Goal: Task Accomplishment & Management: Use online tool/utility

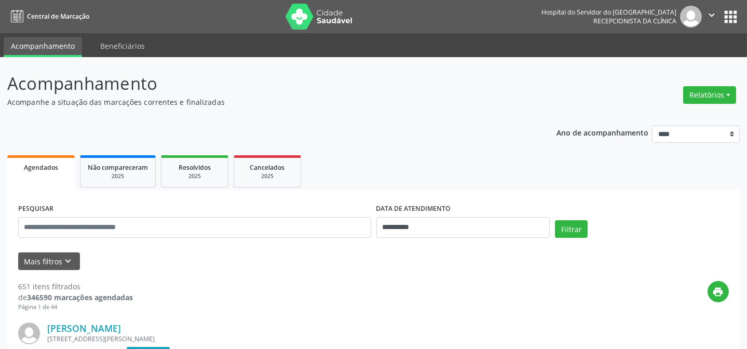
click at [701, 86] on button "Relatórios" at bounding box center [710, 95] width 53 height 18
click at [656, 111] on link "Agendamentos" at bounding box center [681, 117] width 112 height 15
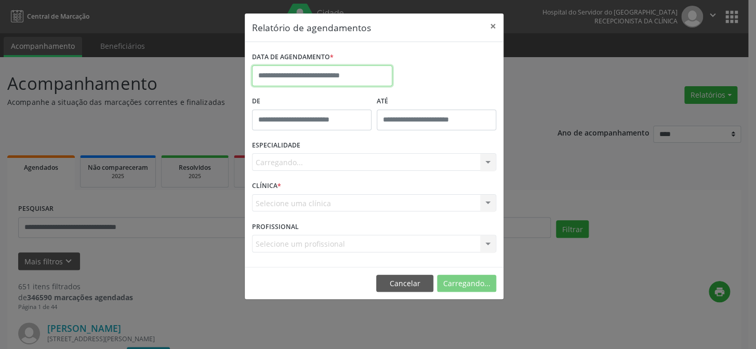
click at [331, 76] on input "text" at bounding box center [322, 75] width 140 height 21
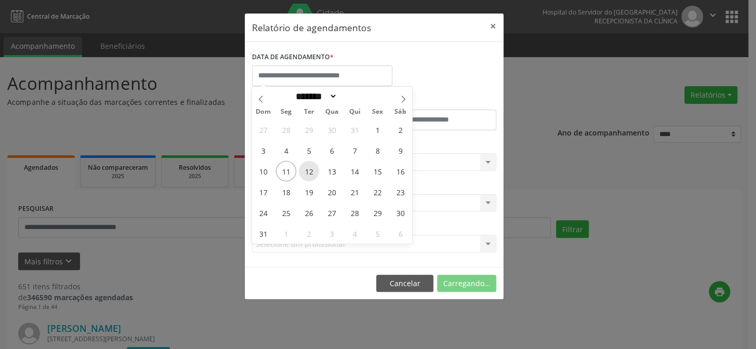
click at [308, 172] on span "12" at bounding box center [309, 171] width 20 height 20
type input "**********"
click at [308, 172] on span "12" at bounding box center [309, 171] width 20 height 20
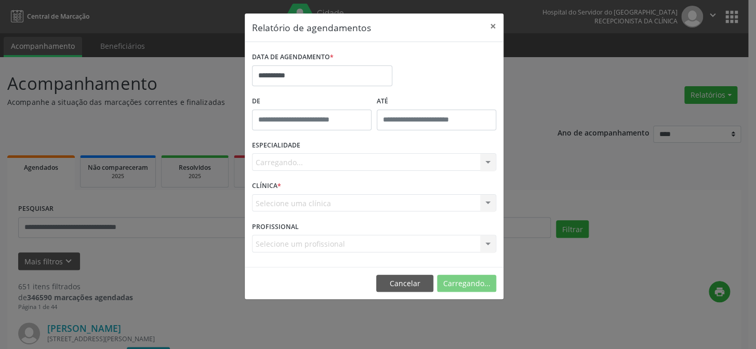
click at [296, 161] on div "Carregando... Nenhum resultado encontrado para: " " Não há nenhuma opção para s…" at bounding box center [374, 162] width 244 height 18
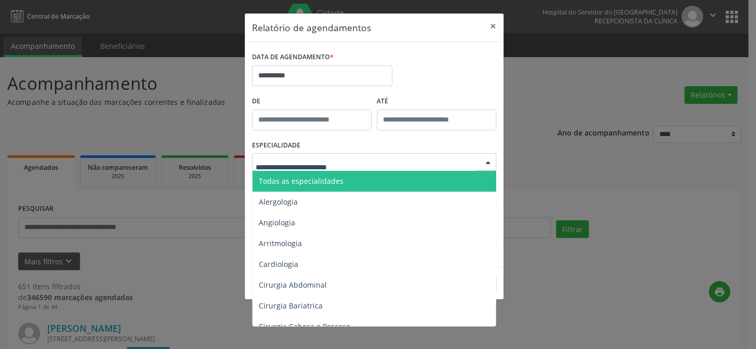
click at [291, 182] on span "Todas as especialidades" at bounding box center [301, 181] width 85 height 10
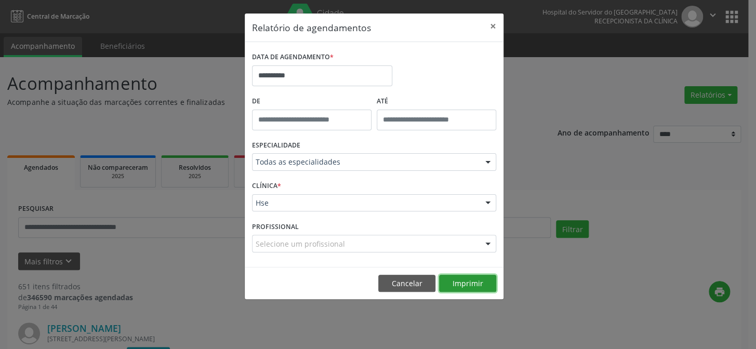
click at [463, 284] on button "Imprimir" at bounding box center [467, 284] width 57 height 18
